Goal: Task Accomplishment & Management: Complete application form

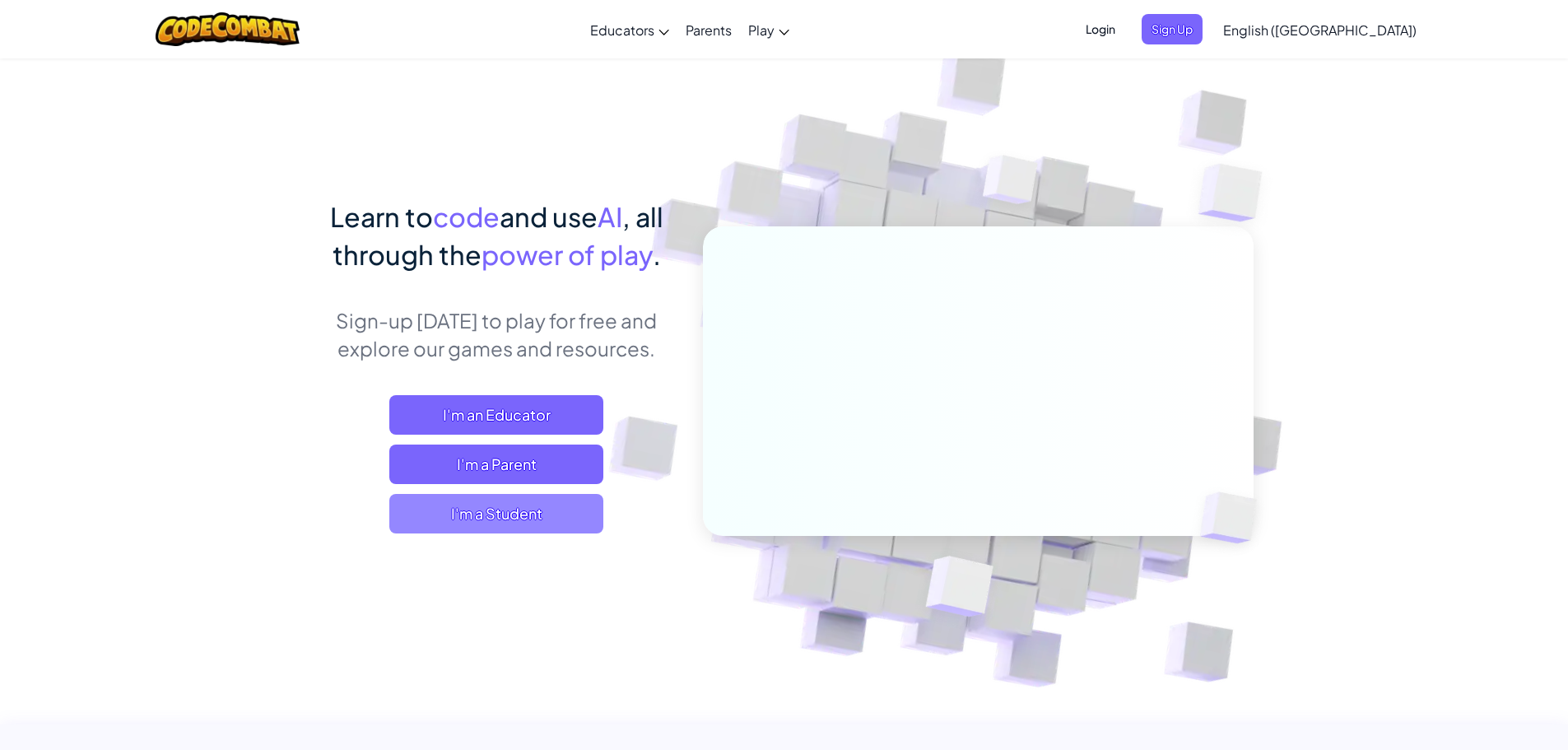
click at [533, 504] on span "I'm a Student" at bounding box center [497, 513] width 214 height 40
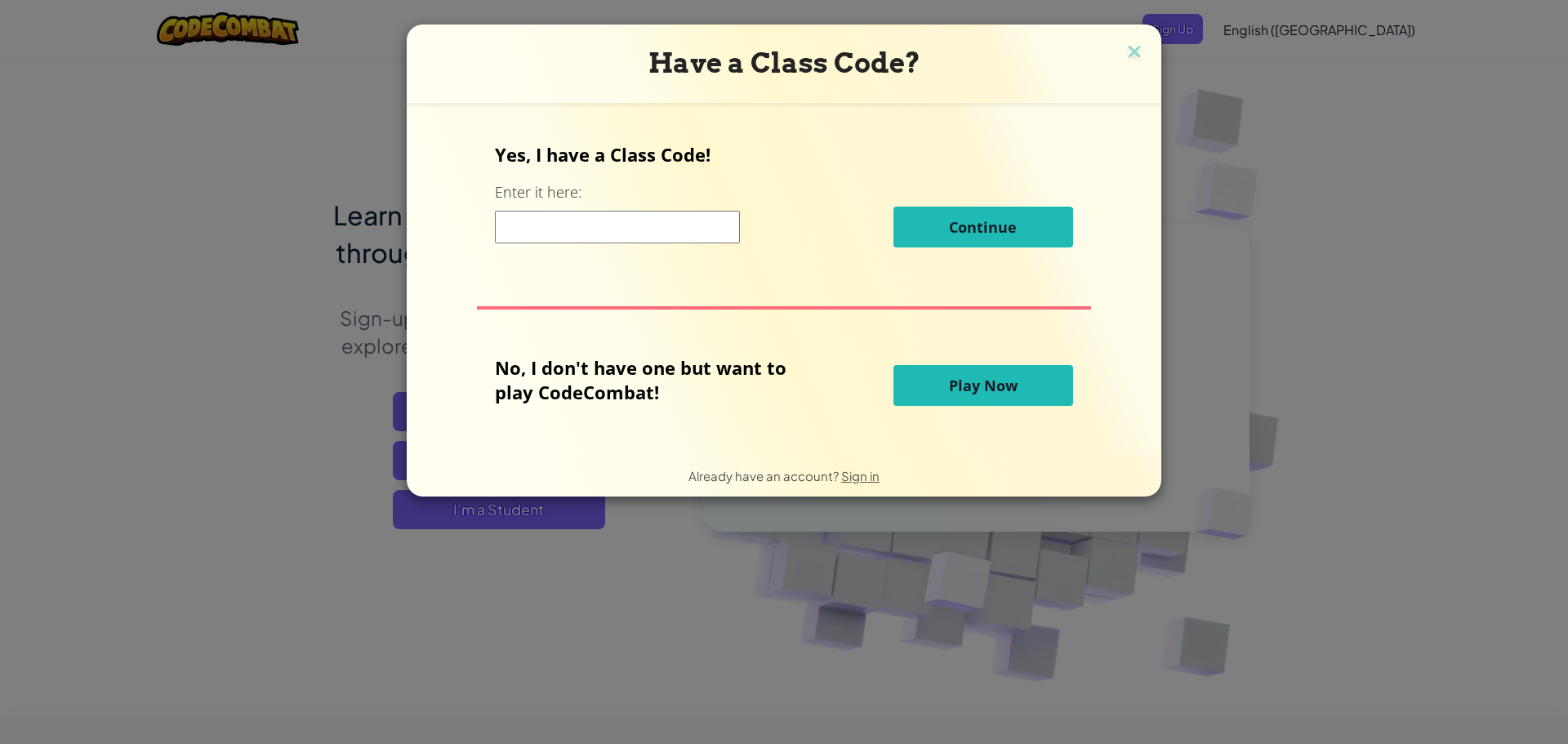
click at [619, 230] on input at bounding box center [617, 227] width 245 height 33
type input "BestPinkNight"
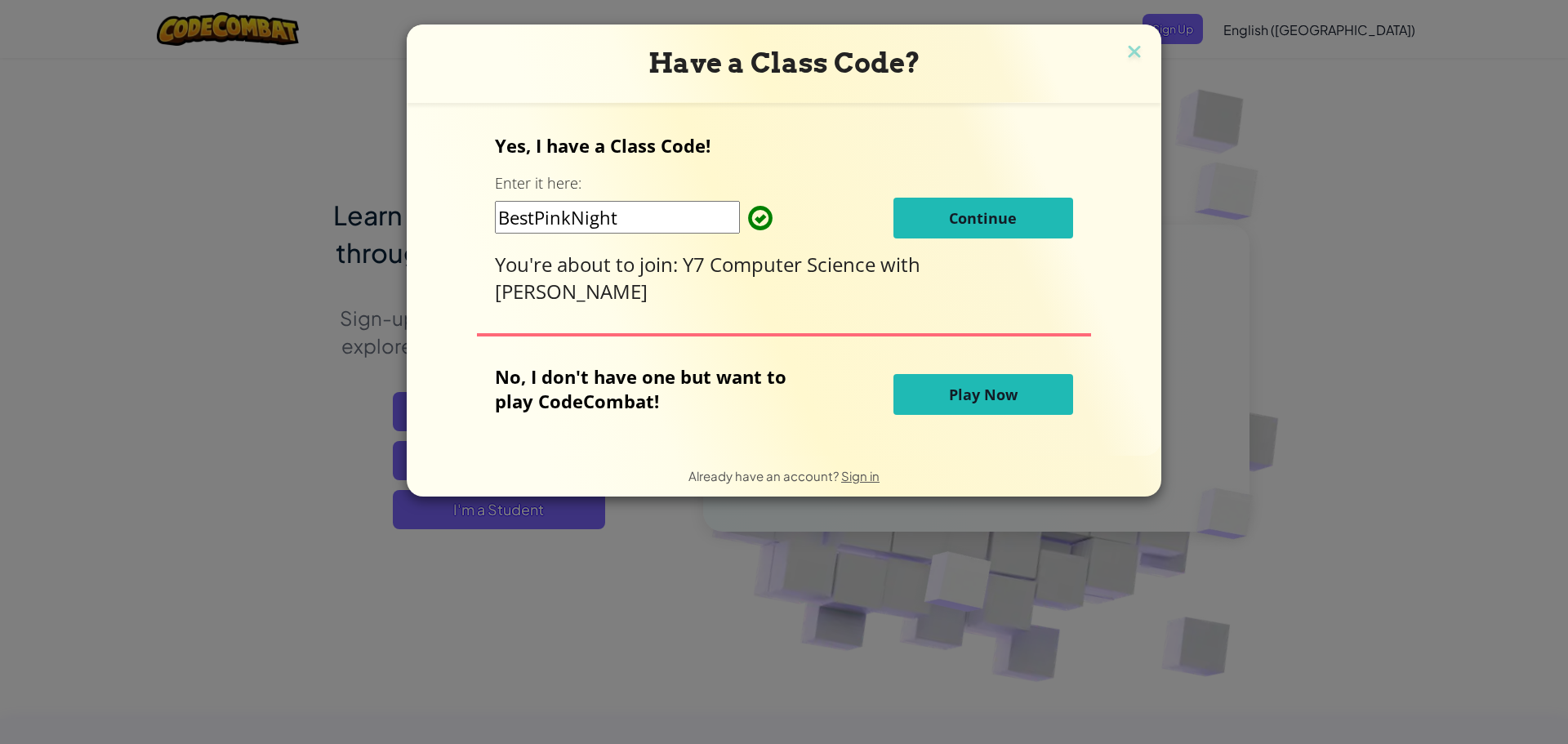
click at [904, 227] on button "Continue" at bounding box center [983, 217] width 180 height 41
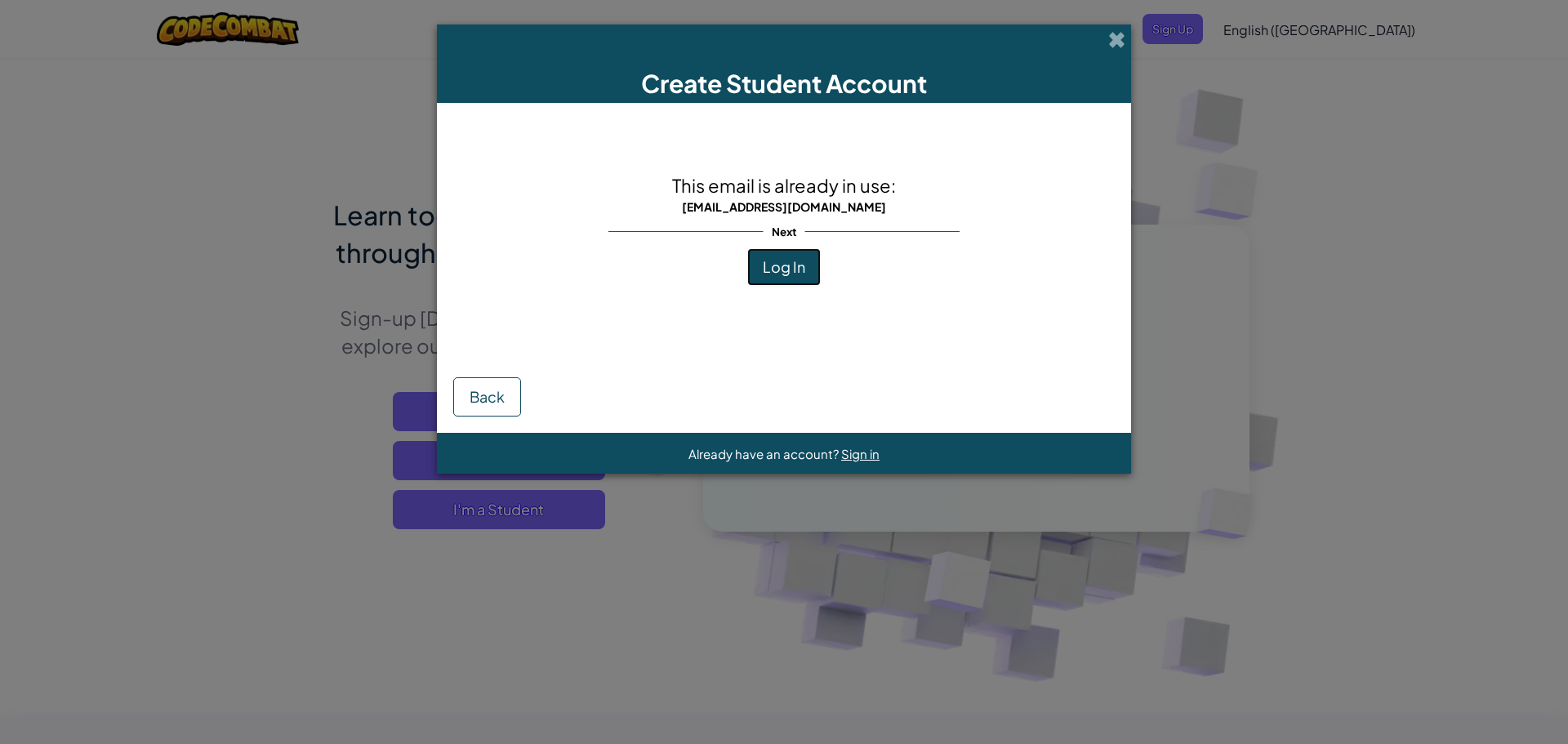
click at [791, 265] on span "Log In" at bounding box center [784, 267] width 43 height 18
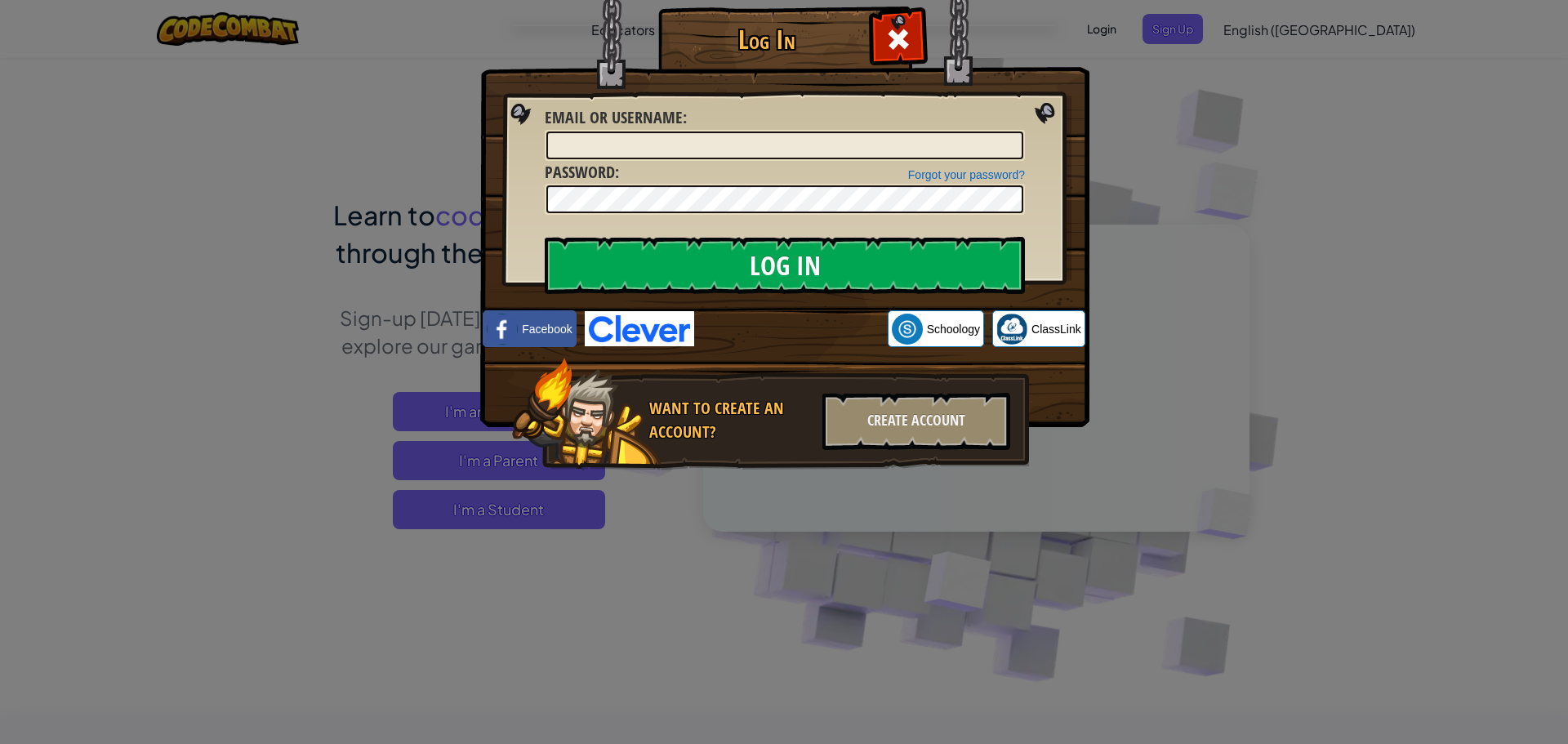
type input "[EMAIL_ADDRESS][DOMAIN_NAME]"
click at [805, 269] on input "Log In" at bounding box center [784, 265] width 480 height 57
click at [836, 249] on input "Log In" at bounding box center [784, 265] width 480 height 57
